Goal: Information Seeking & Learning: Learn about a topic

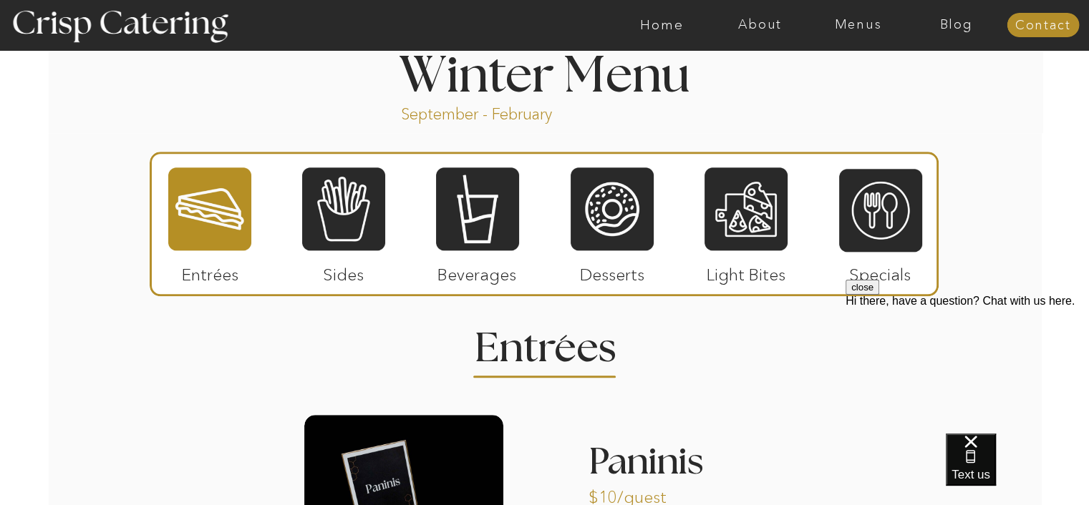
scroll to position [1632, 0]
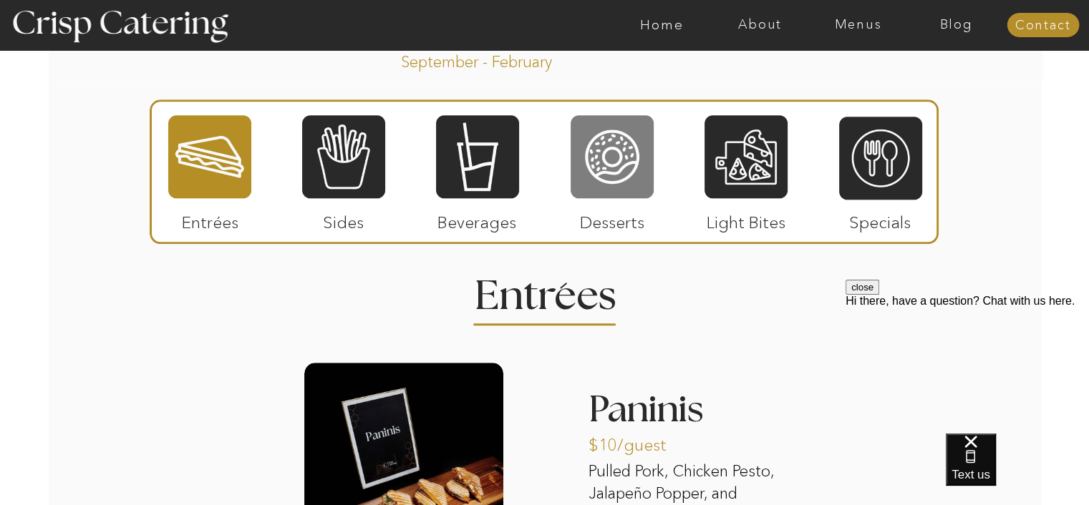
click at [597, 185] on div at bounding box center [612, 157] width 83 height 86
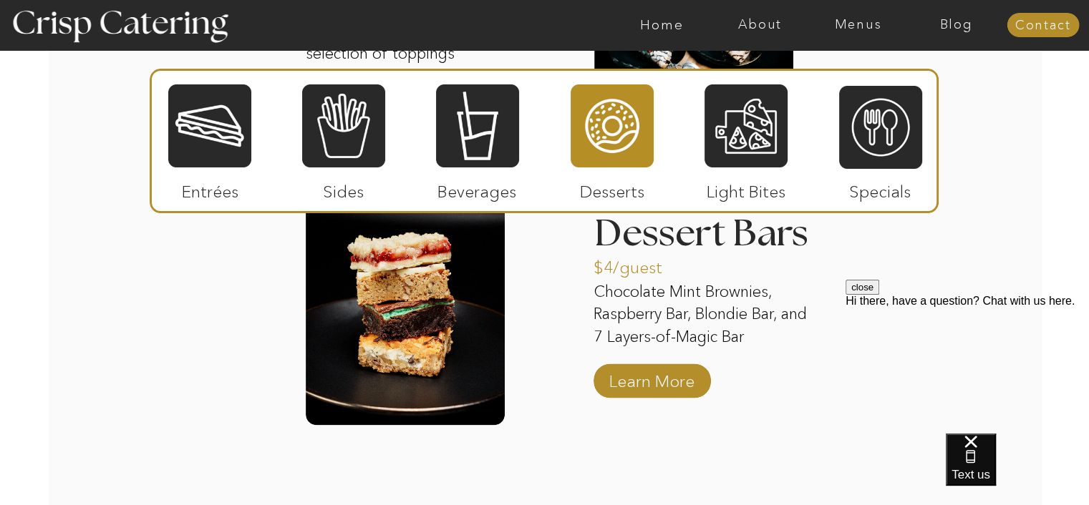
scroll to position [2351, 0]
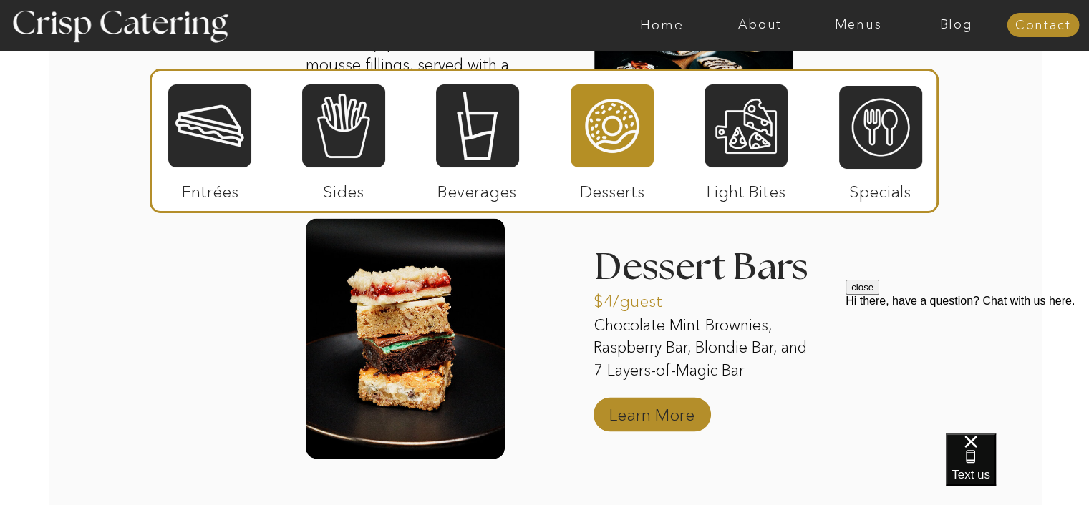
click at [662, 416] on p "Learn More" at bounding box center [651, 411] width 95 height 42
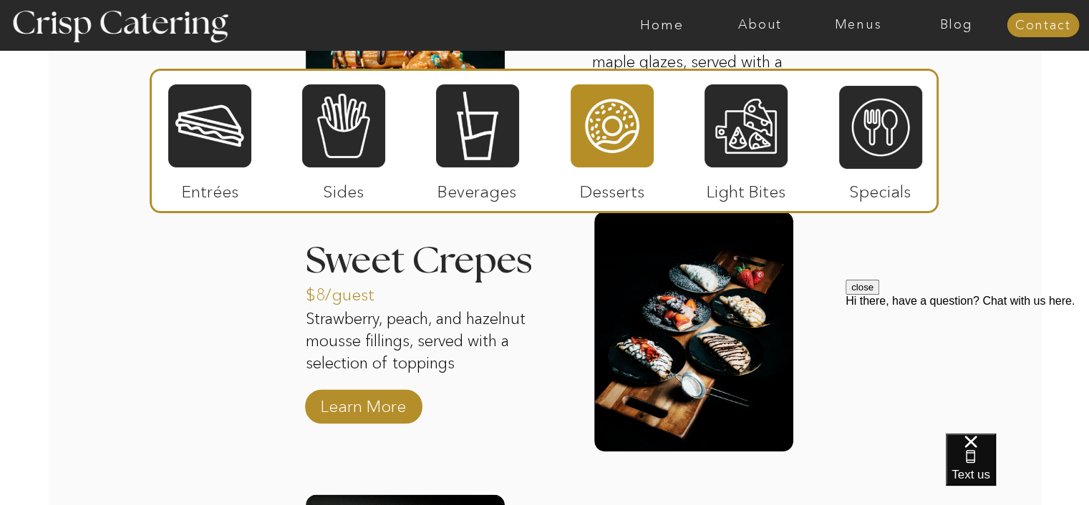
scroll to position [2093, 0]
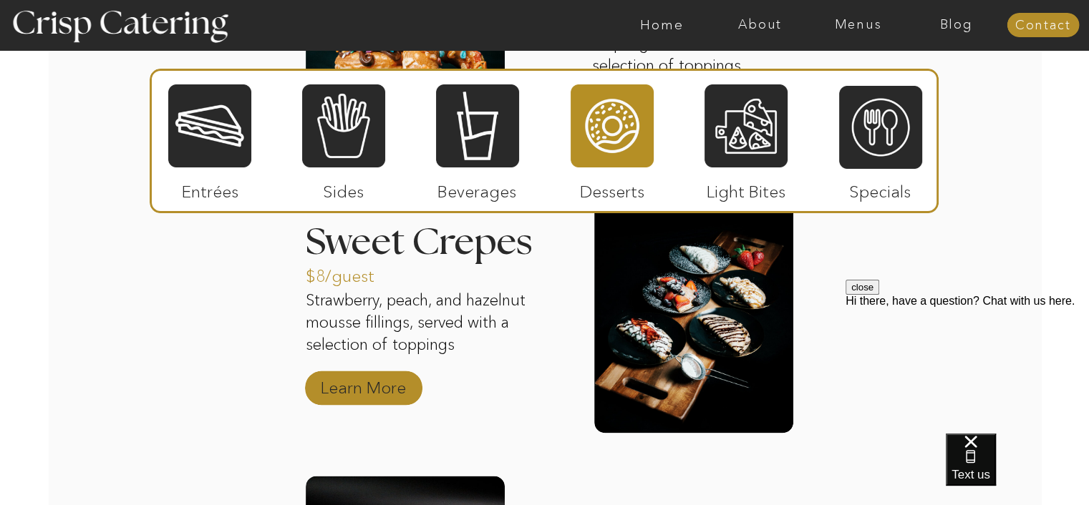
click at [363, 386] on p "Learn More" at bounding box center [363, 385] width 95 height 42
